Goal: Contribute content: Add original content to the website for others to see

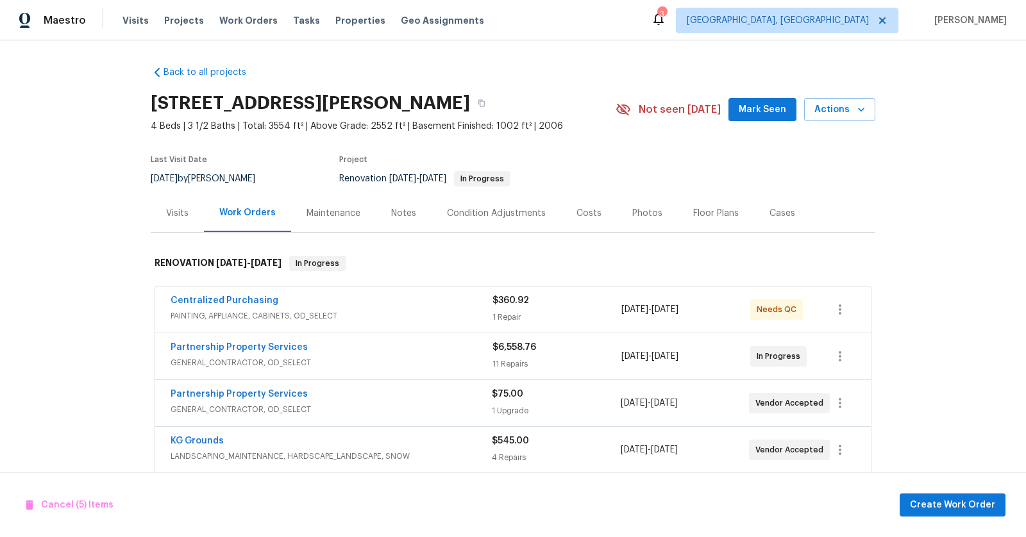
scroll to position [872, 0]
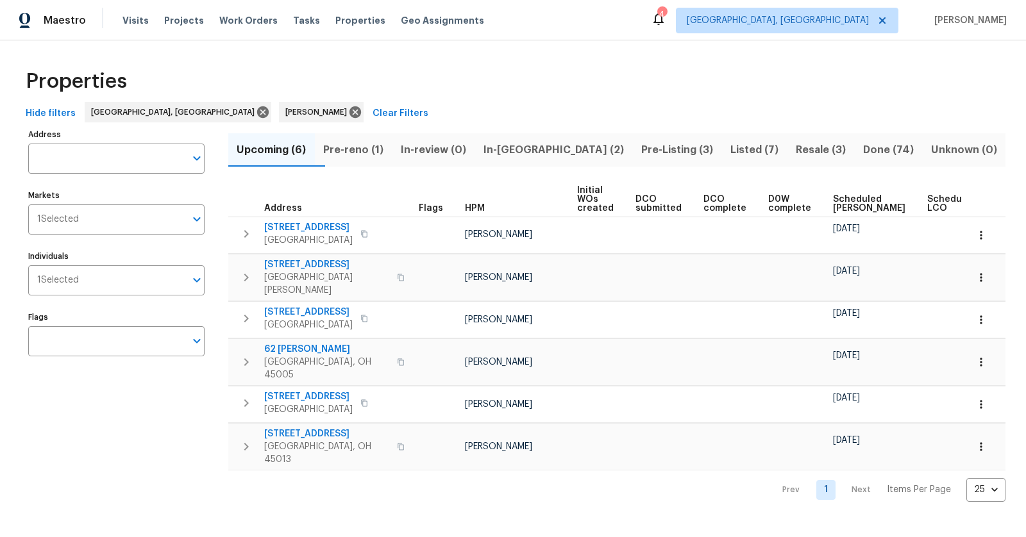
click at [534, 148] on span "In-[GEOGRAPHIC_DATA] (2)" at bounding box center [554, 150] width 142 height 18
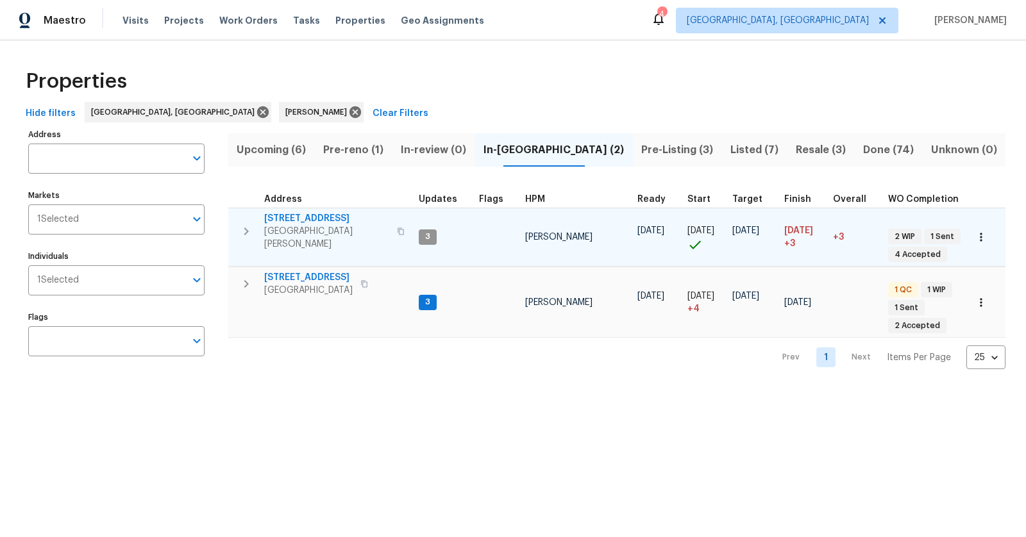
click at [302, 225] on span "West Chester, OH 45069" at bounding box center [326, 238] width 125 height 26
click at [237, 228] on button "button" at bounding box center [246, 231] width 26 height 38
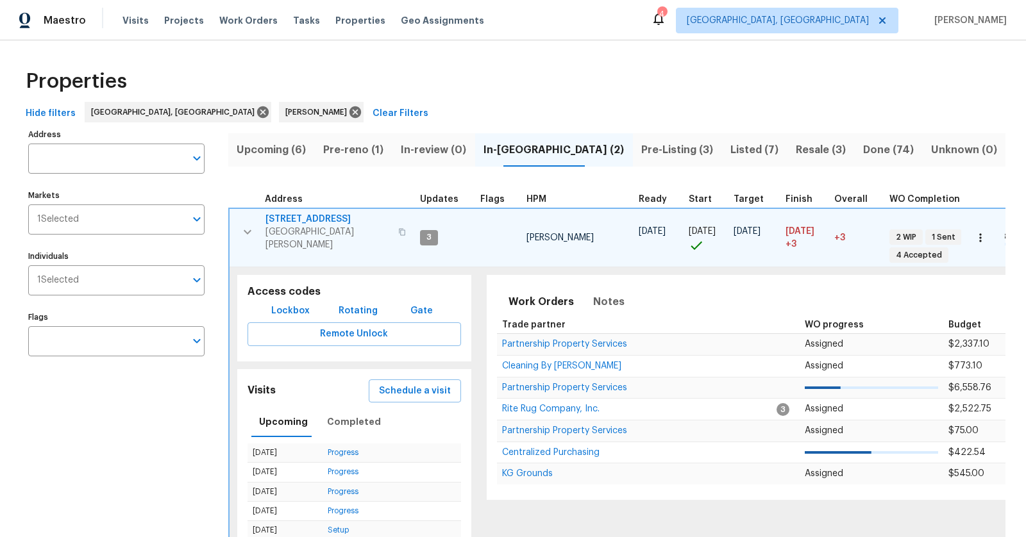
click at [294, 307] on span "Lockbox" at bounding box center [290, 311] width 38 height 16
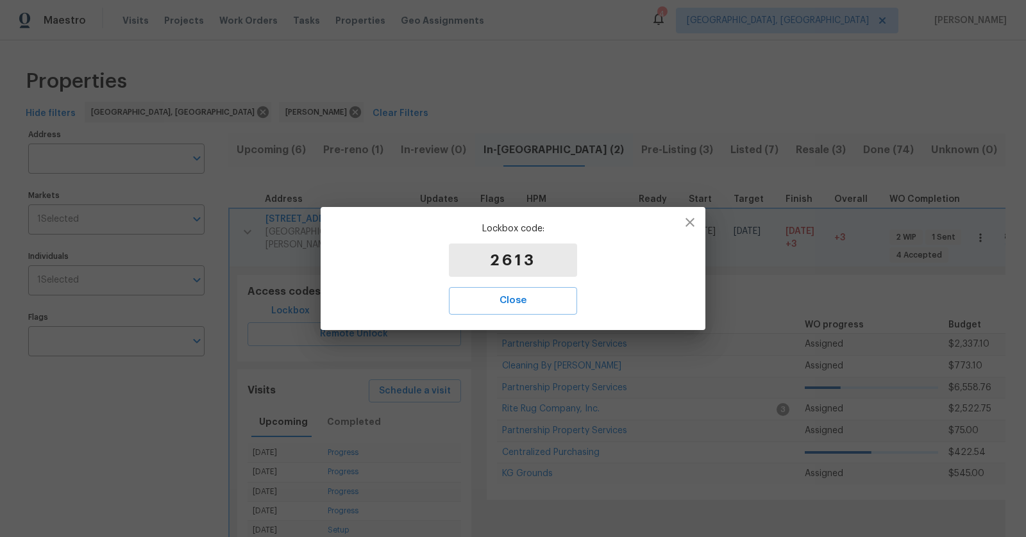
click at [559, 257] on p "2613" at bounding box center [513, 260] width 128 height 33
copy p "2613"
click at [688, 211] on button "button" at bounding box center [690, 222] width 31 height 31
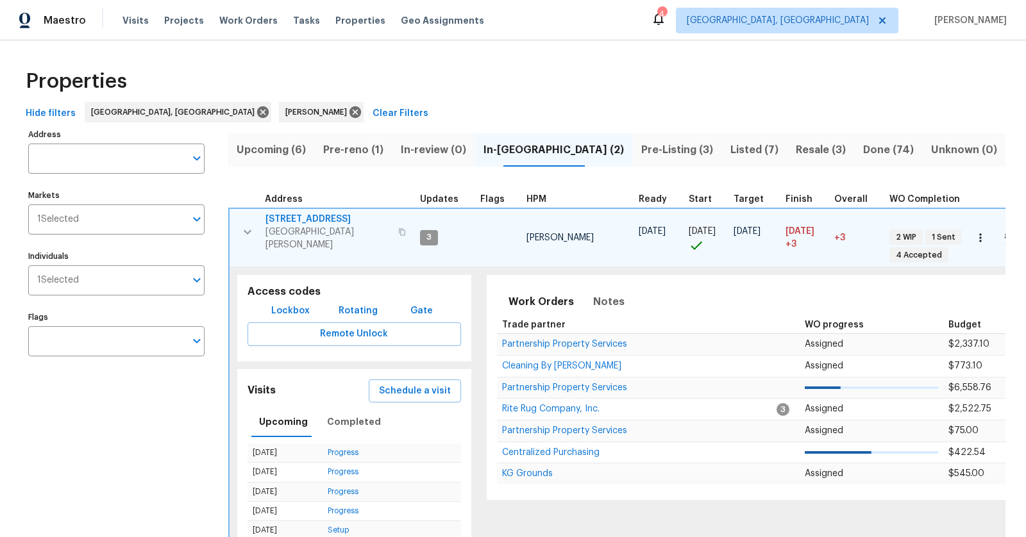
click at [373, 147] on span "Pre-reno (1)" at bounding box center [354, 150] width 62 height 18
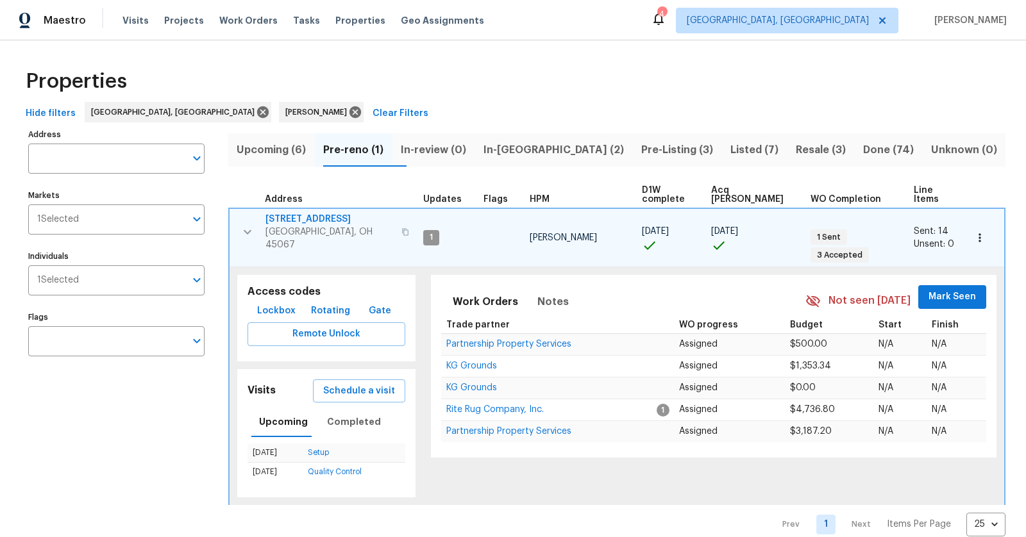
click at [401, 228] on icon "button" at bounding box center [405, 232] width 8 height 8
click at [314, 214] on span "801 Prescott Cir" at bounding box center [330, 219] width 128 height 13
click at [254, 224] on icon "button" at bounding box center [247, 231] width 15 height 15
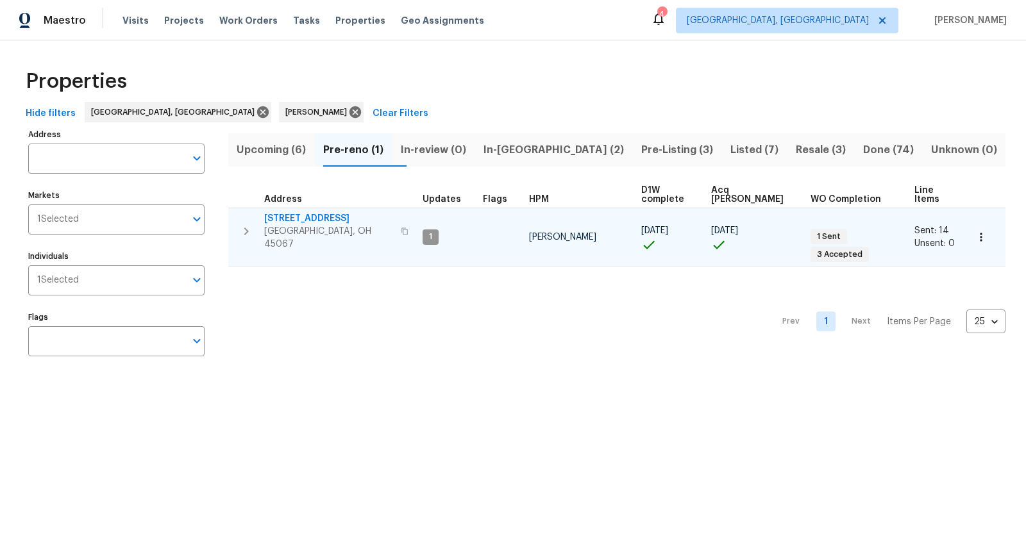
click at [277, 212] on span "801 Prescott Cir" at bounding box center [328, 218] width 129 height 13
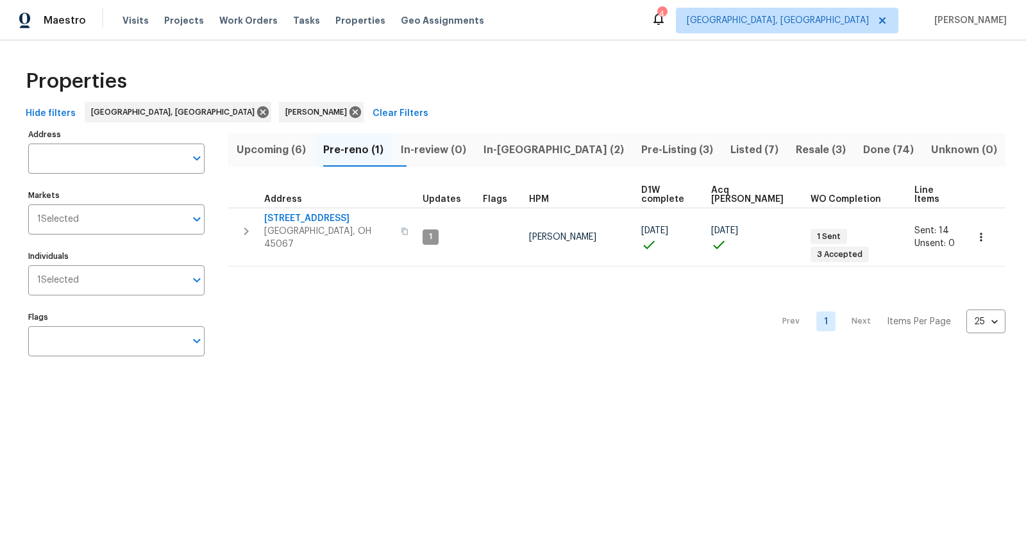
click at [253, 224] on icon "button" at bounding box center [246, 231] width 15 height 15
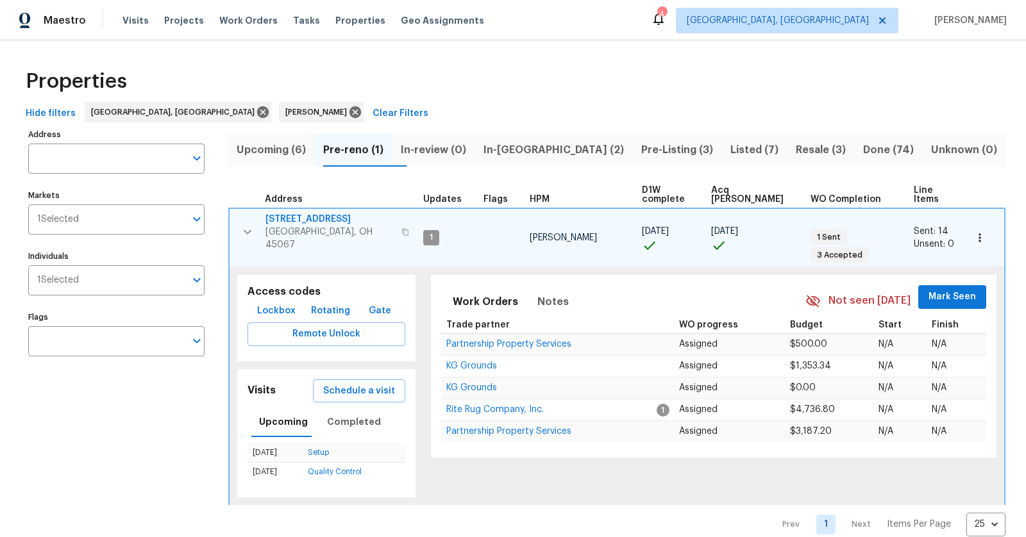
click at [269, 303] on span "Lockbox" at bounding box center [276, 311] width 38 height 16
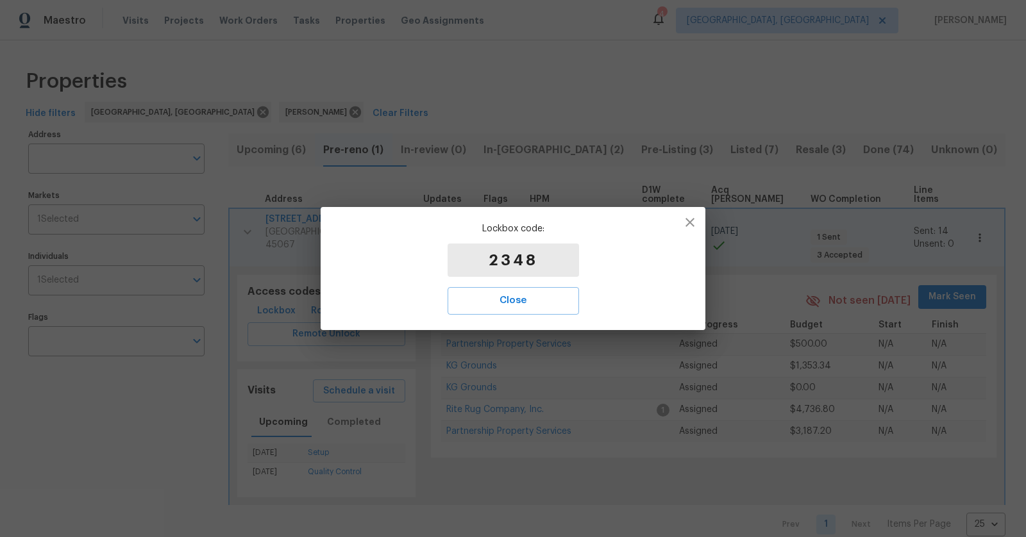
click at [555, 256] on p "2348" at bounding box center [513, 260] width 131 height 33
copy p "2348"
click at [686, 219] on icon "button" at bounding box center [690, 222] width 9 height 9
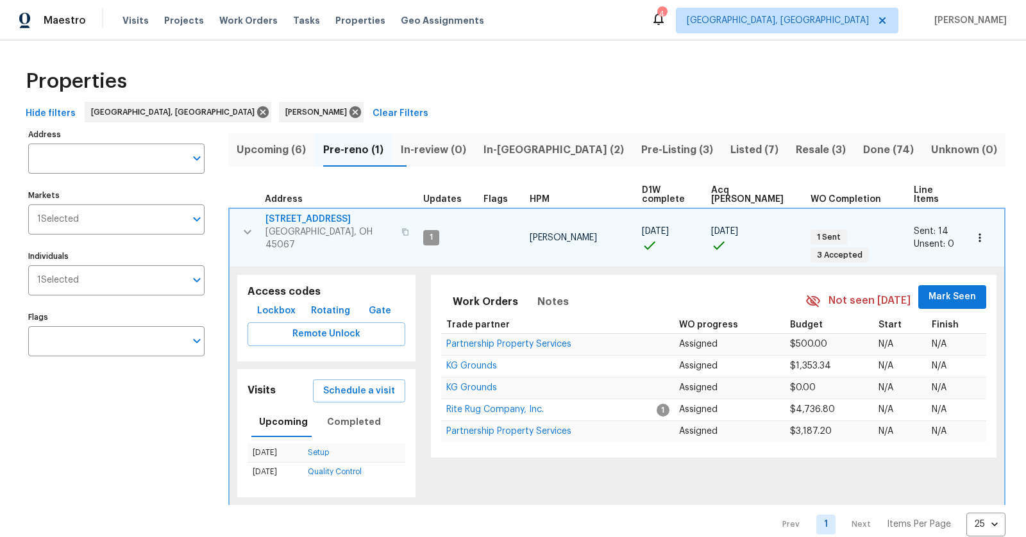
click at [531, 154] on span "In-reno (2)" at bounding box center [554, 150] width 142 height 18
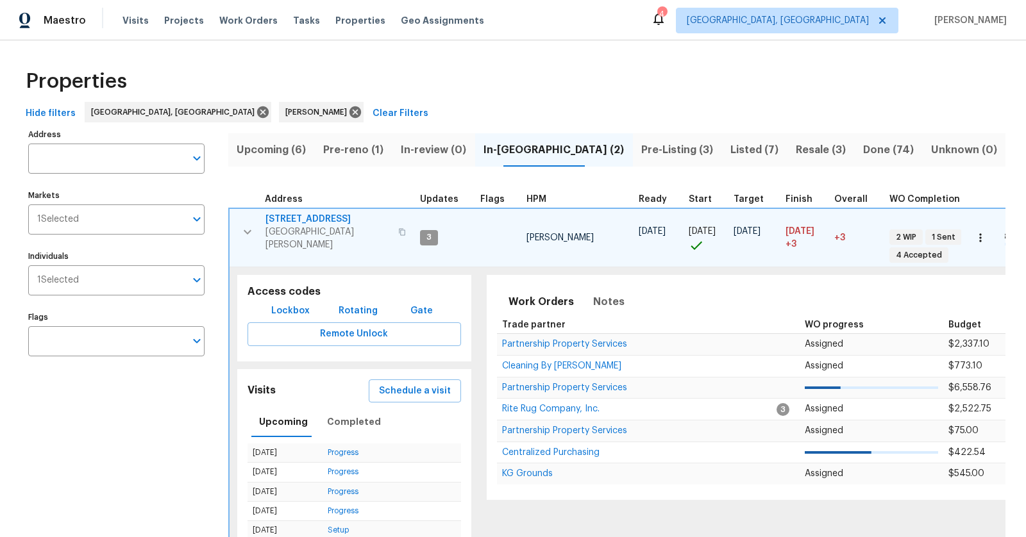
click at [642, 147] on span "Pre-Listing (3)" at bounding box center [678, 150] width 74 height 18
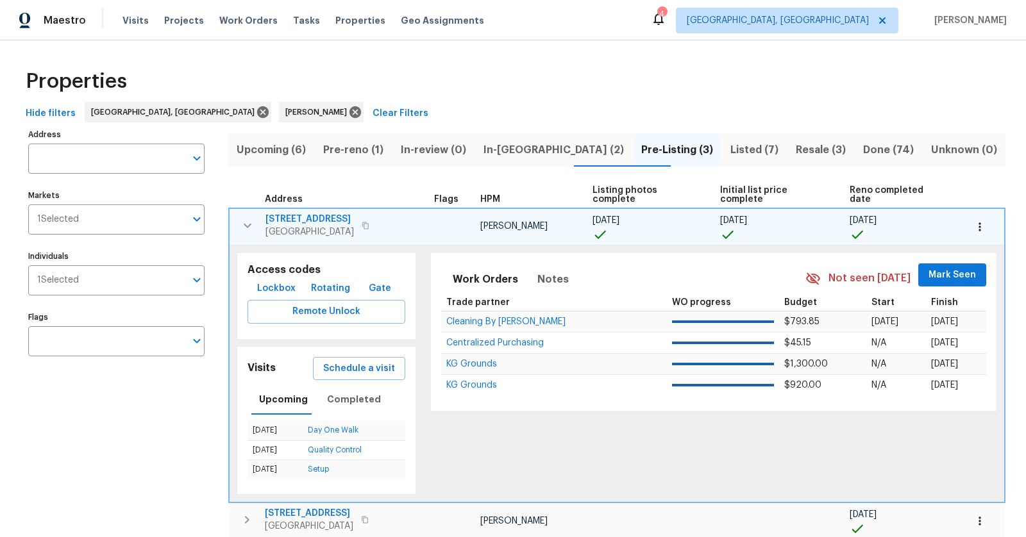
click at [137, 481] on div "Address Address Markets 1 Selected Markets Individuals 1 Selected Individuals F…" at bounding box center [124, 372] width 192 height 493
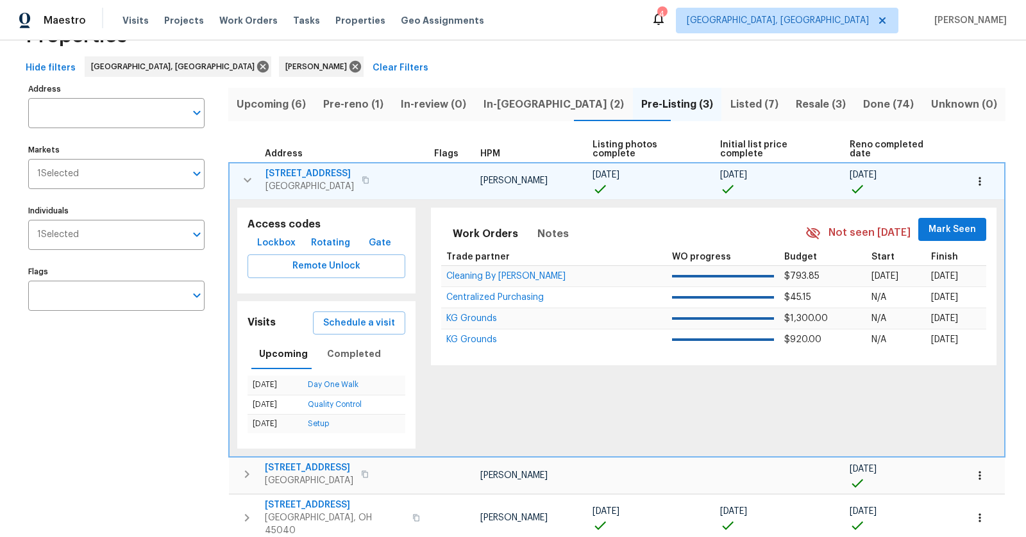
scroll to position [79, 0]
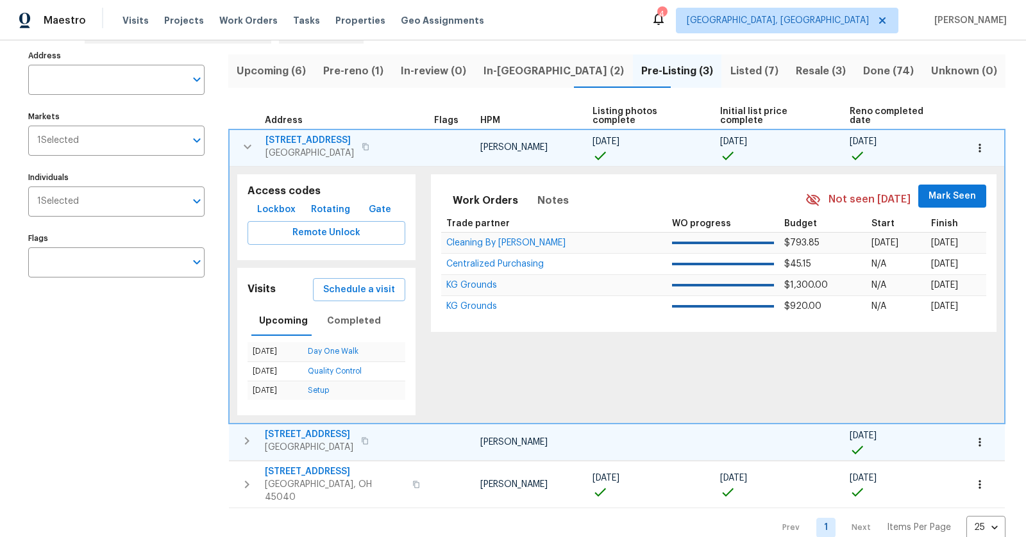
click at [297, 428] on span "8980 Palomar Rd" at bounding box center [309, 434] width 89 height 13
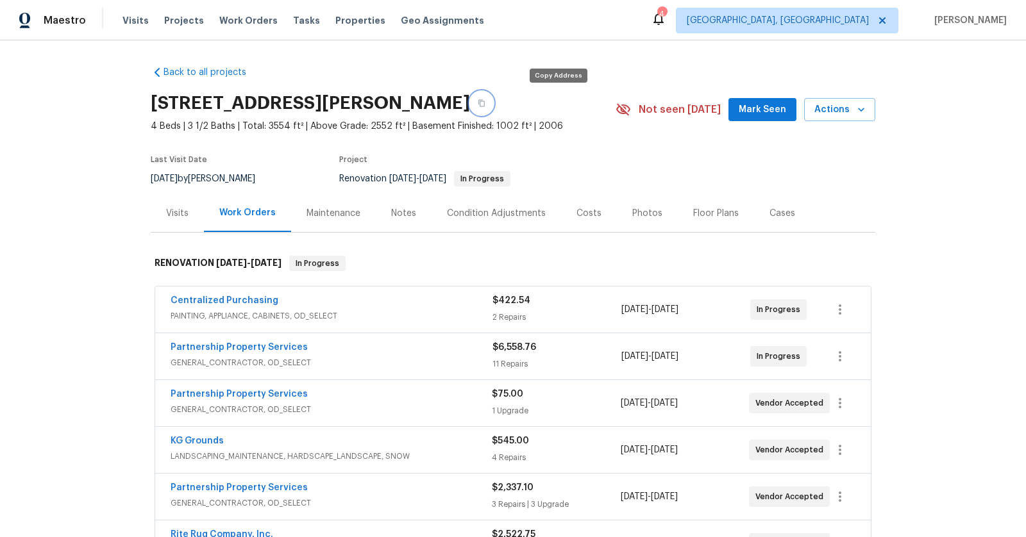
click at [485, 100] on icon "button" at bounding box center [481, 103] width 6 height 7
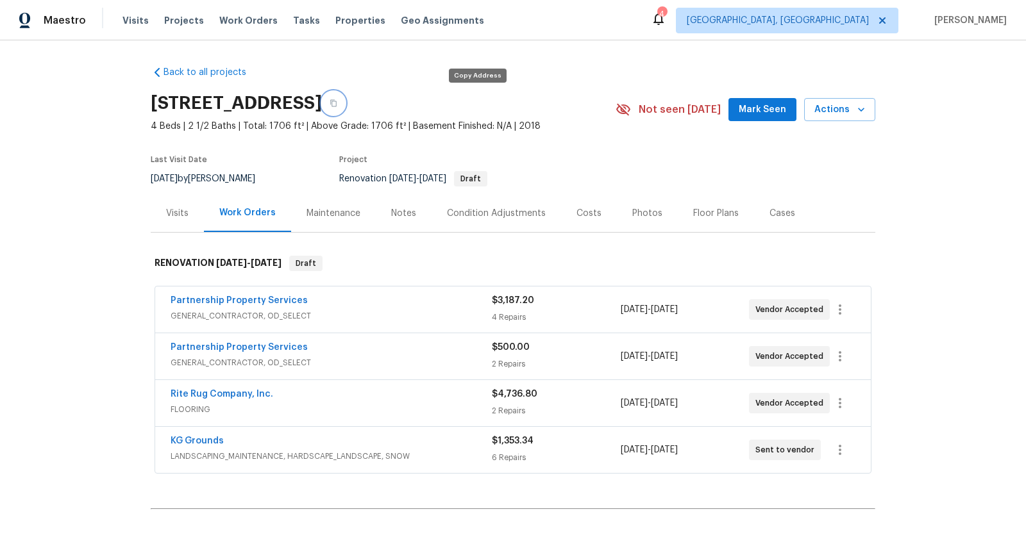
click at [345, 96] on button "button" at bounding box center [333, 103] width 23 height 23
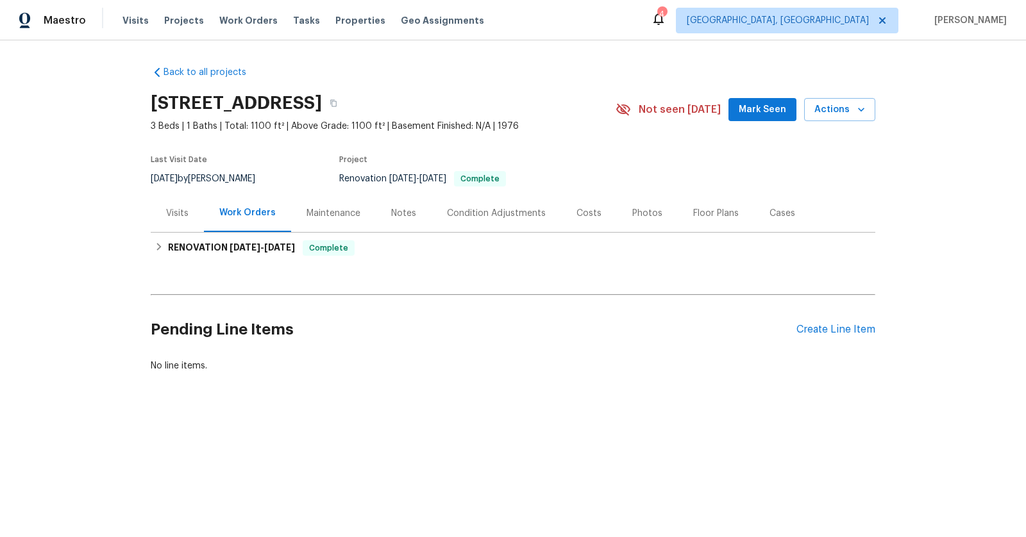
click at [406, 206] on div "Notes" at bounding box center [404, 213] width 56 height 38
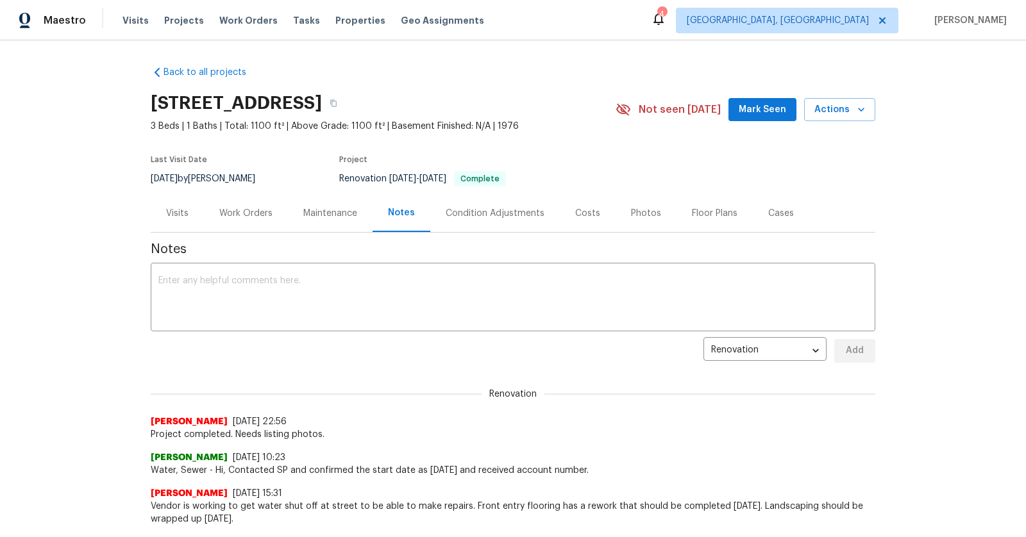
click at [357, 282] on textarea at bounding box center [512, 298] width 709 height 45
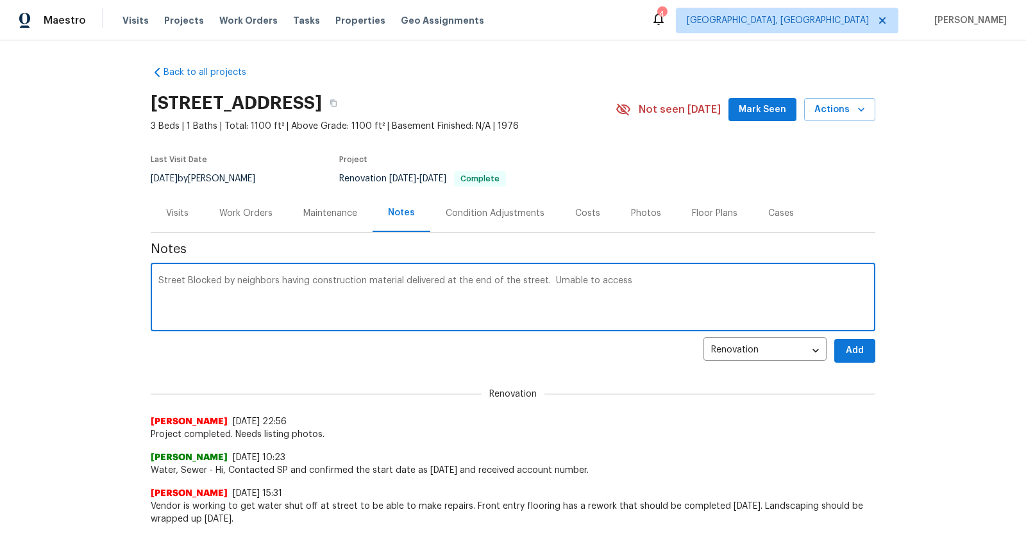
click at [558, 280] on textarea "Street Blocked by neighbors having construction material delivered at the end o…" at bounding box center [512, 298] width 709 height 45
drag, startPoint x: 558, startPoint y: 280, endPoint x: 137, endPoint y: 312, distance: 422.6
click at [137, 313] on div "Back to all projects [STREET_ADDRESS] 3 Beds | 1 Baths | Total: 1100 ft² | Abov…" at bounding box center [513, 288] width 1026 height 497
click at [153, 280] on div "Street Blocked by neighbors having construction material delivered at the end o…" at bounding box center [513, 298] width 725 height 65
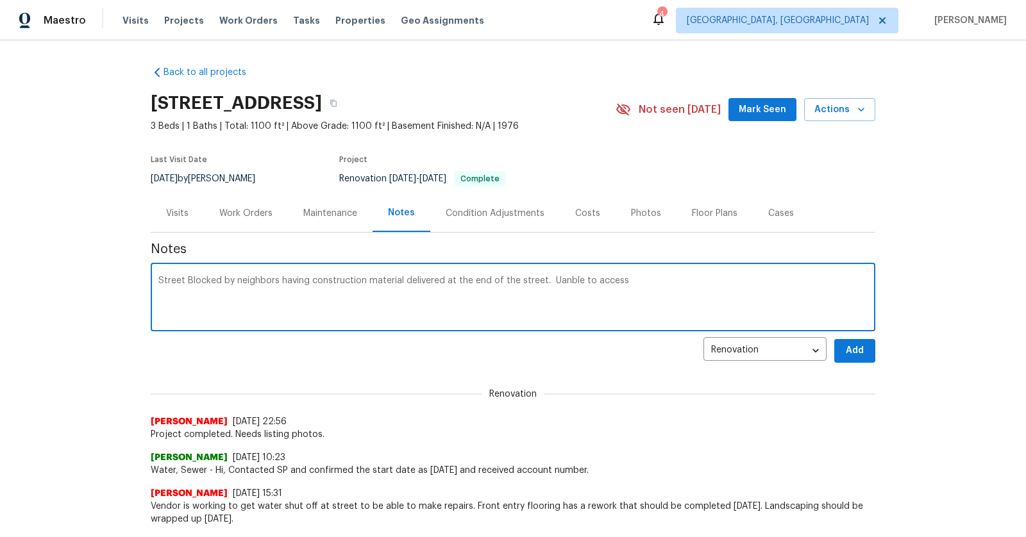
click at [158, 279] on textarea "Street Blocked by neighbors having construction material delivered at the end o…" at bounding box center [512, 298] width 709 height 45
click at [602, 281] on textarea "[DATE] - Street Blocked by neighbors having construction material delivered at …" at bounding box center [512, 298] width 709 height 45
click at [675, 276] on textarea "[DATE] - Street Blocked by neighbors having construction material delivered at …" at bounding box center [512, 298] width 709 height 45
click at [417, 312] on textarea "[DATE] - Street Blocked by neighbors having construction material delivered at …" at bounding box center [512, 298] width 709 height 45
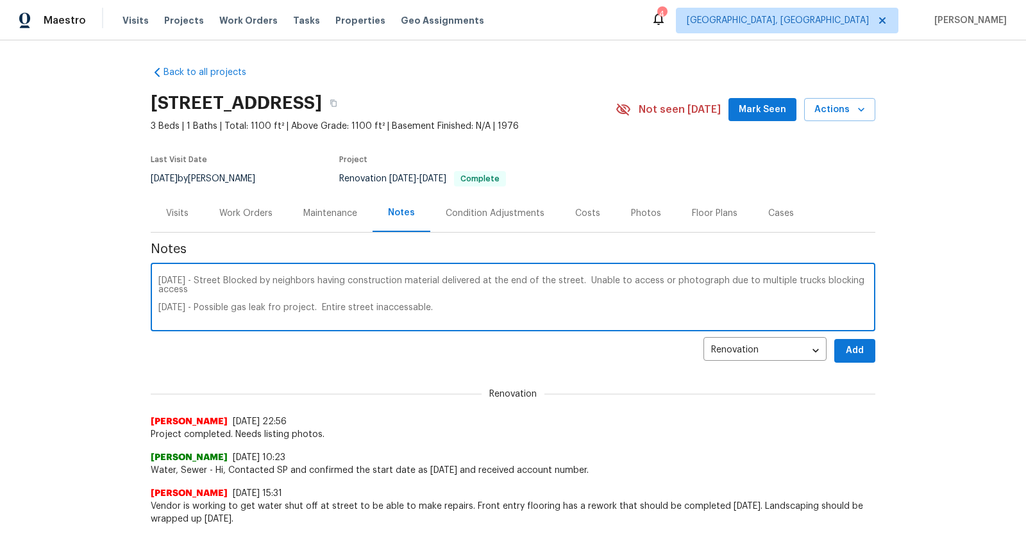
click at [402, 304] on textarea "[DATE] - Street Blocked by neighbors having construction material delivered at …" at bounding box center [512, 298] width 709 height 45
click at [464, 312] on textarea "[DATE] - Street Blocked by neighbors having construction material delivered at …" at bounding box center [512, 298] width 709 height 45
type textarea "[DATE] - Street Blocked by neighbors having construction material delivered at …"
